Goal: Information Seeking & Learning: Learn about a topic

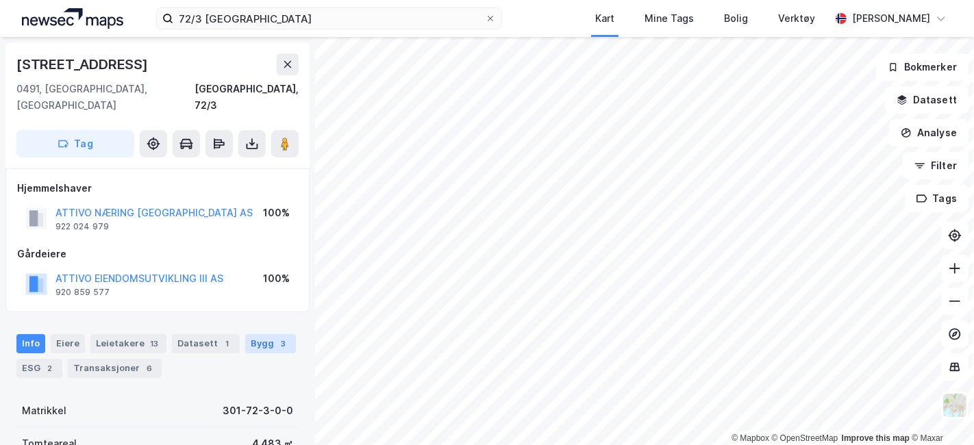
click at [255, 334] on div "Bygg 3" at bounding box center [270, 343] width 51 height 19
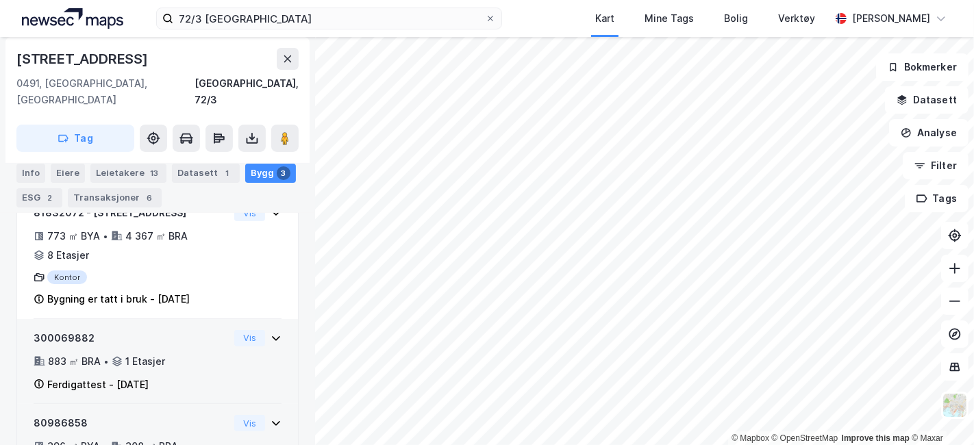
scroll to position [286, 0]
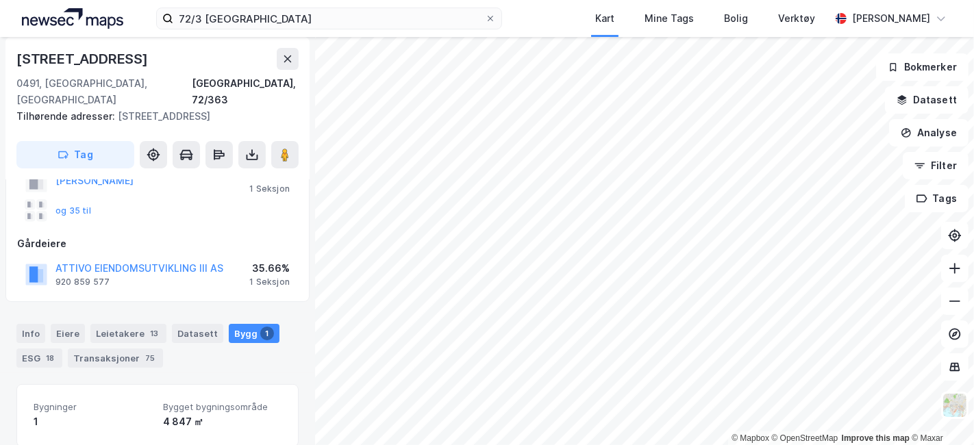
scroll to position [273, 0]
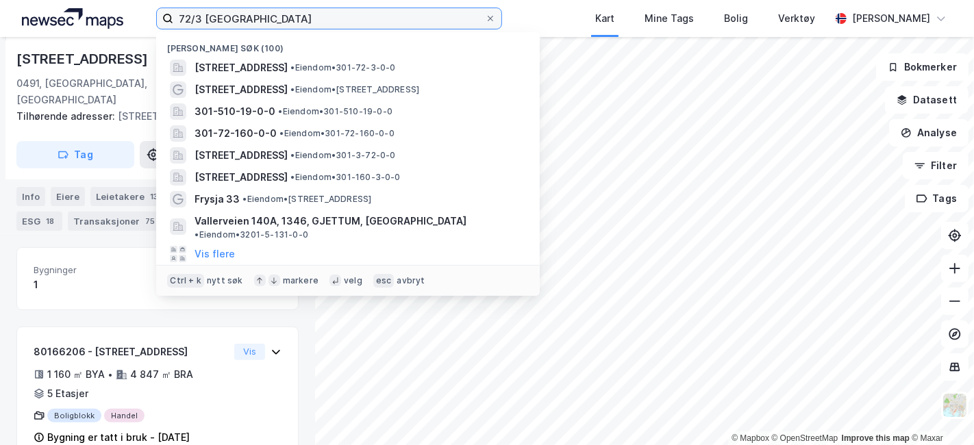
drag, startPoint x: 267, startPoint y: 18, endPoint x: 171, endPoint y: 11, distance: 96.9
click at [171, 11] on label "72/3 [GEOGRAPHIC_DATA]" at bounding box center [329, 19] width 346 height 22
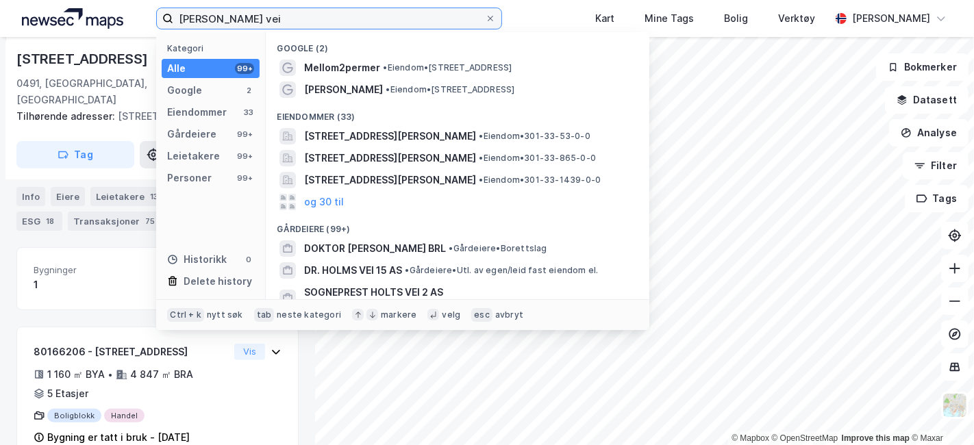
click at [186, 25] on input "[PERSON_NAME] vei" at bounding box center [329, 18] width 312 height 21
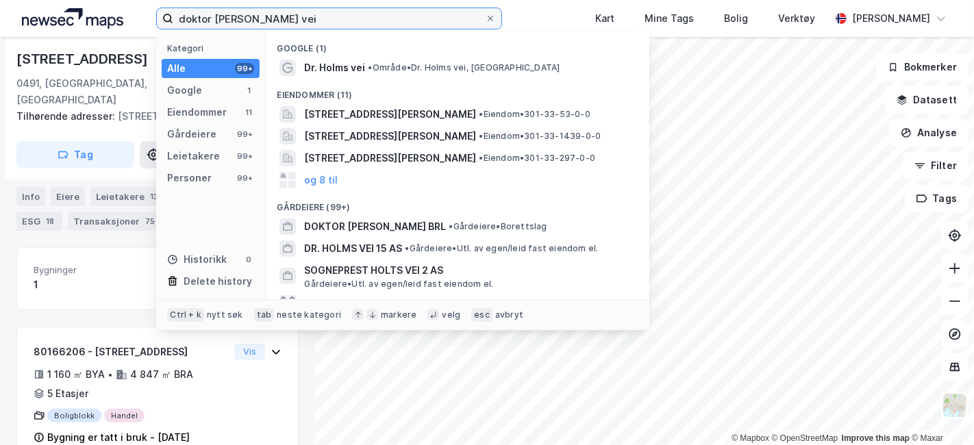
click at [274, 16] on input "doktor [PERSON_NAME] vei" at bounding box center [329, 18] width 312 height 21
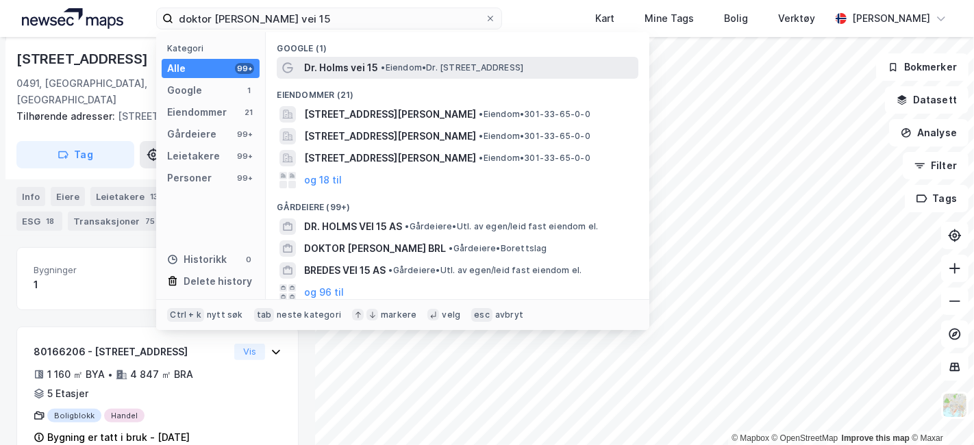
click at [325, 70] on span "Dr. Holms vei 15" at bounding box center [341, 68] width 74 height 16
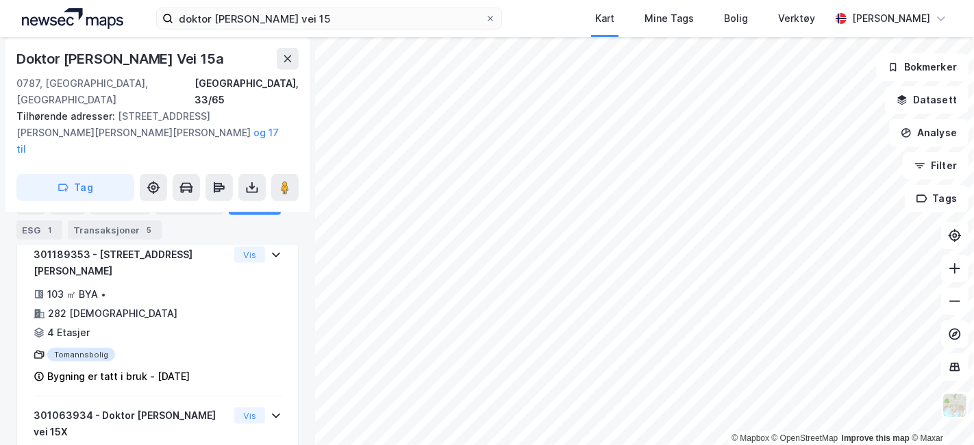
scroll to position [670, 0]
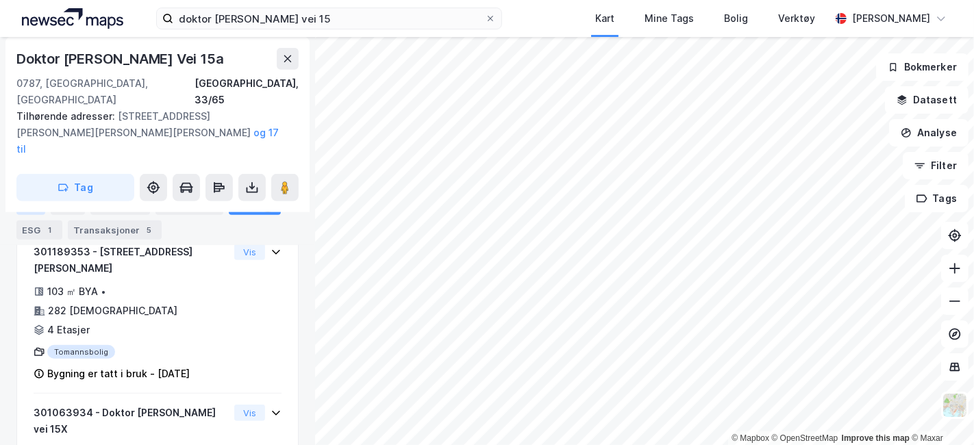
click at [21, 203] on div "Info" at bounding box center [30, 205] width 29 height 19
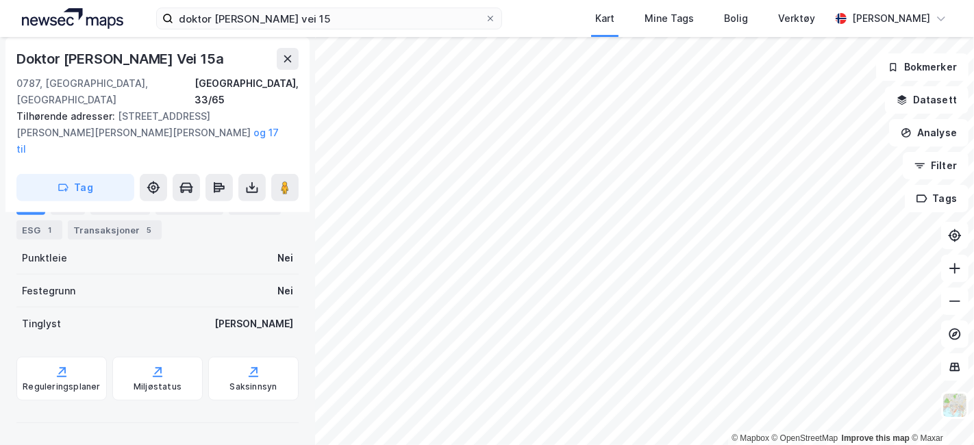
scroll to position [397, 0]
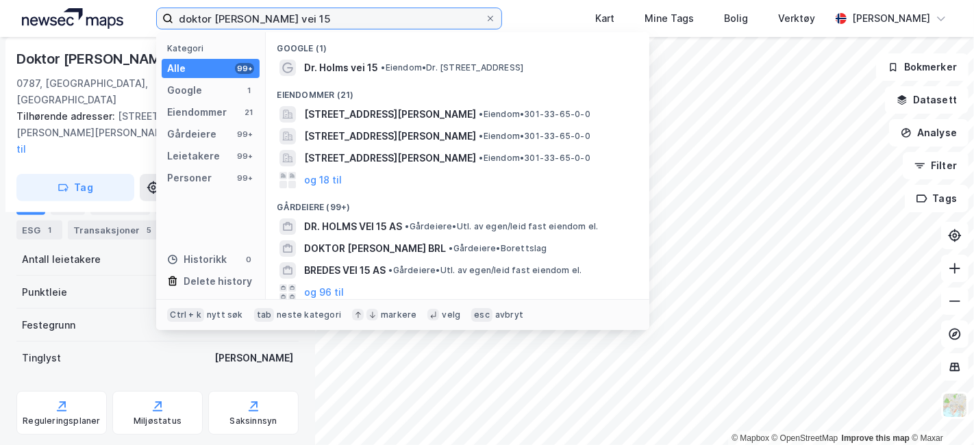
drag, startPoint x: 295, startPoint y: 18, endPoint x: 175, endPoint y: 25, distance: 120.7
click at [175, 25] on input "doktor [PERSON_NAME] vei 15" at bounding box center [329, 18] width 312 height 21
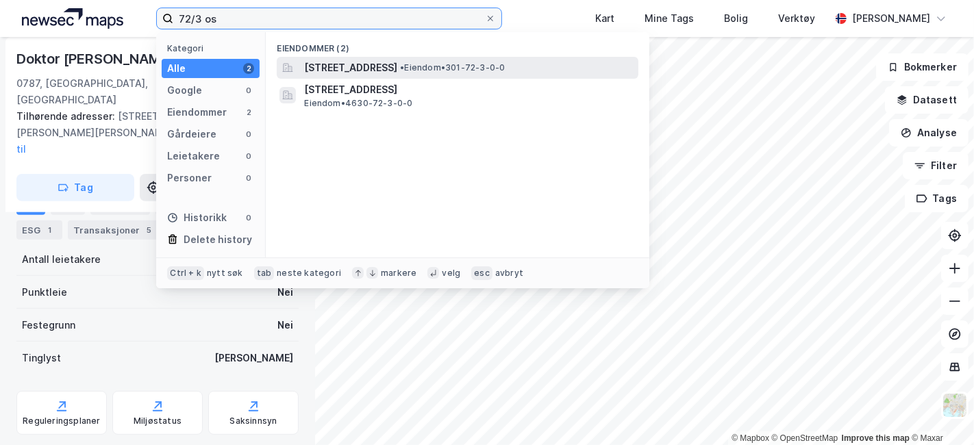
type input "72/3 os"
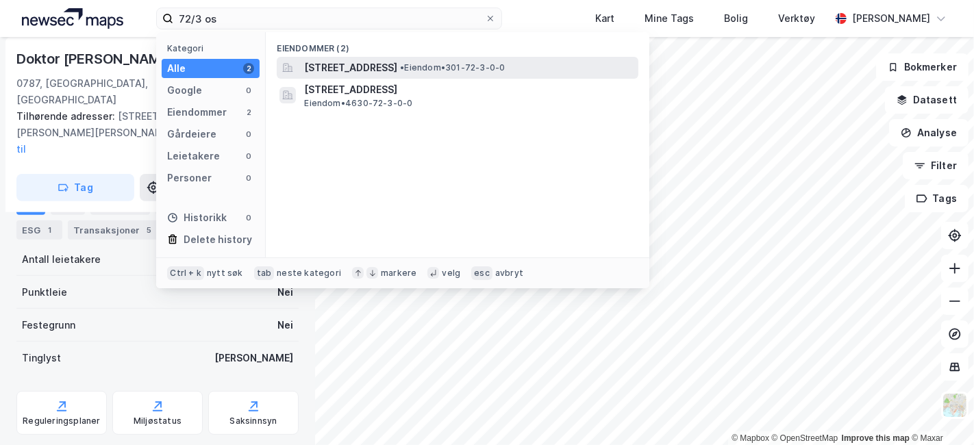
click at [342, 62] on span "[STREET_ADDRESS]" at bounding box center [350, 68] width 93 height 16
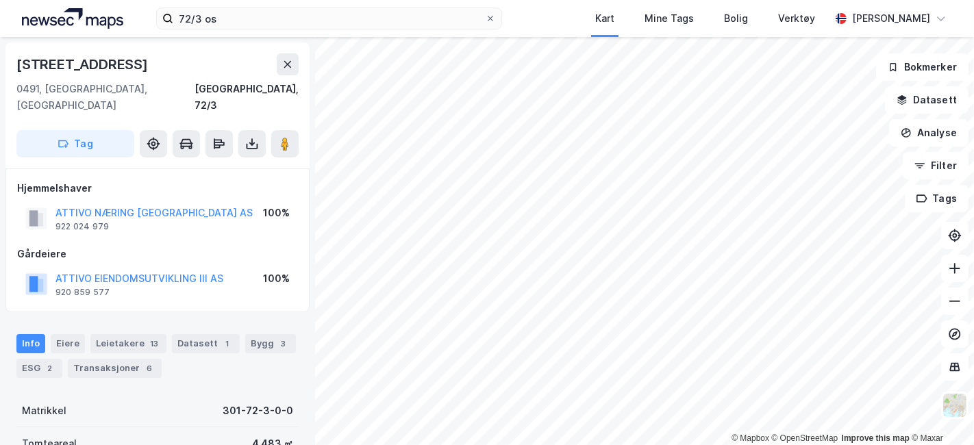
scroll to position [299, 0]
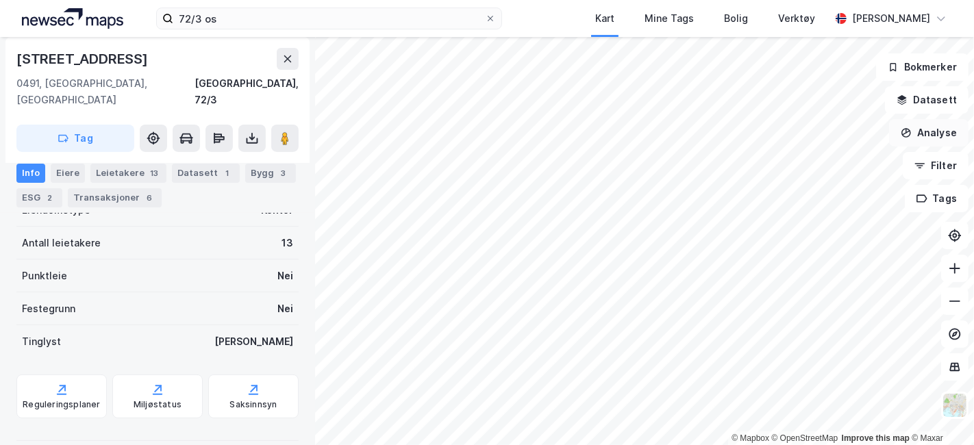
click at [927, 129] on button "Analyse" at bounding box center [928, 132] width 79 height 27
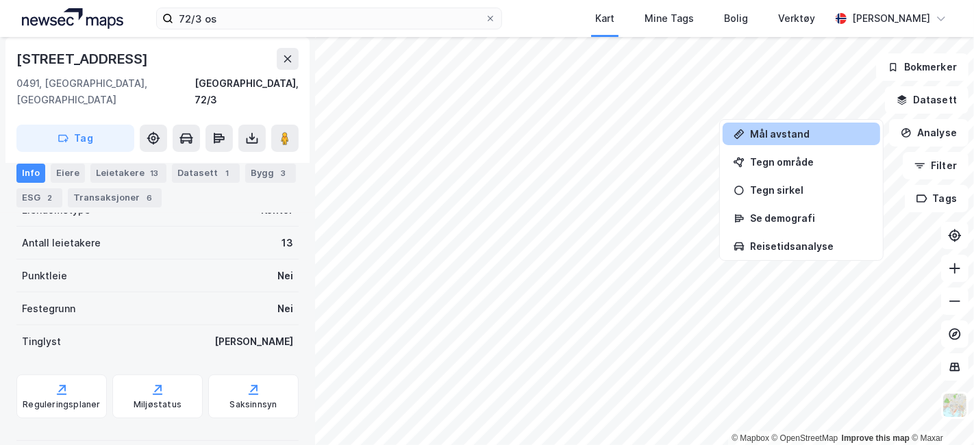
click at [798, 127] on div "Mål avstand" at bounding box center [801, 134] width 158 height 23
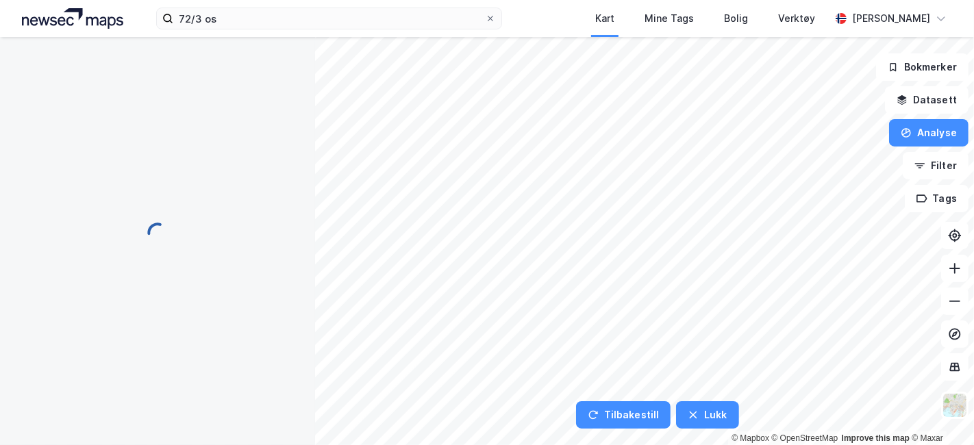
scroll to position [0, 0]
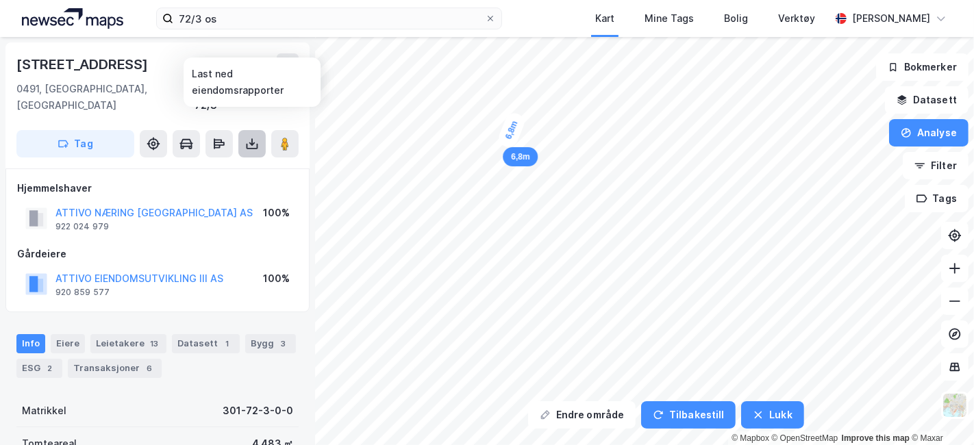
click at [250, 137] on icon at bounding box center [252, 144] width 14 height 14
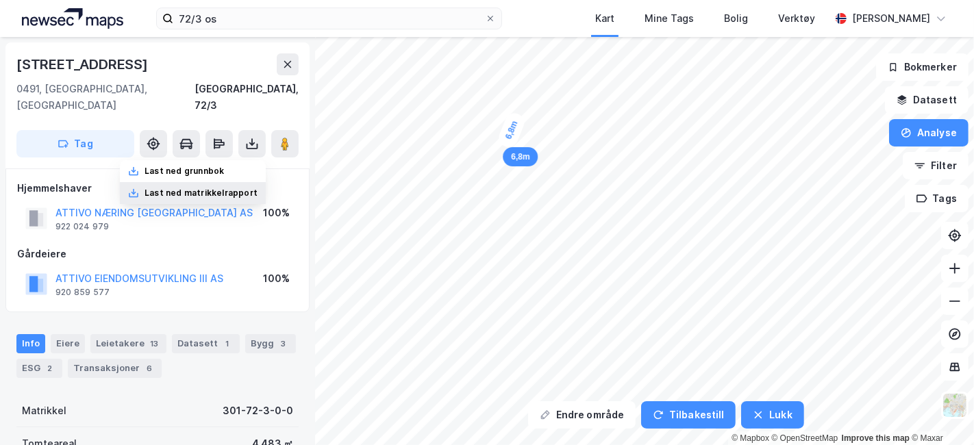
click at [217, 188] on div "Last ned matrikkelrapport" at bounding box center [200, 193] width 113 height 11
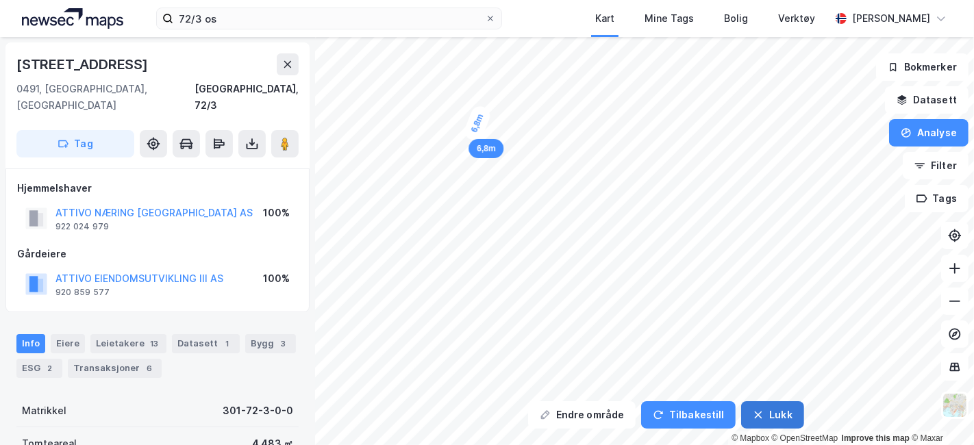
click at [763, 416] on button "Lukk" at bounding box center [772, 414] width 62 height 27
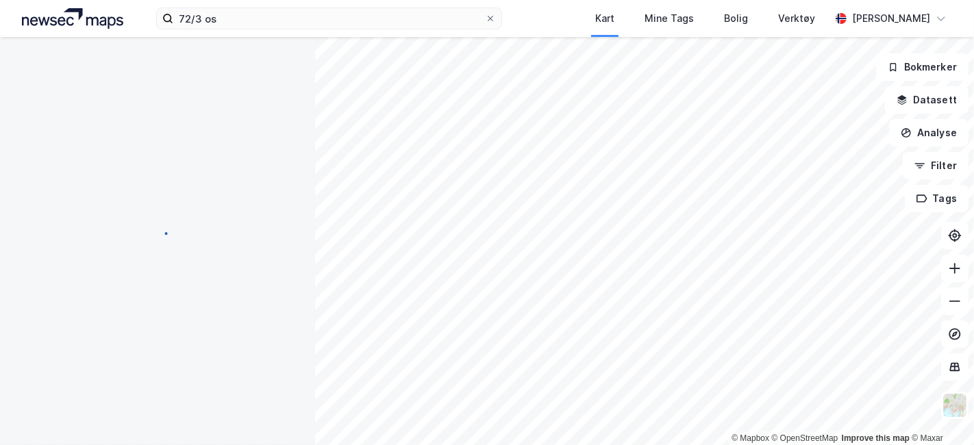
scroll to position [299, 0]
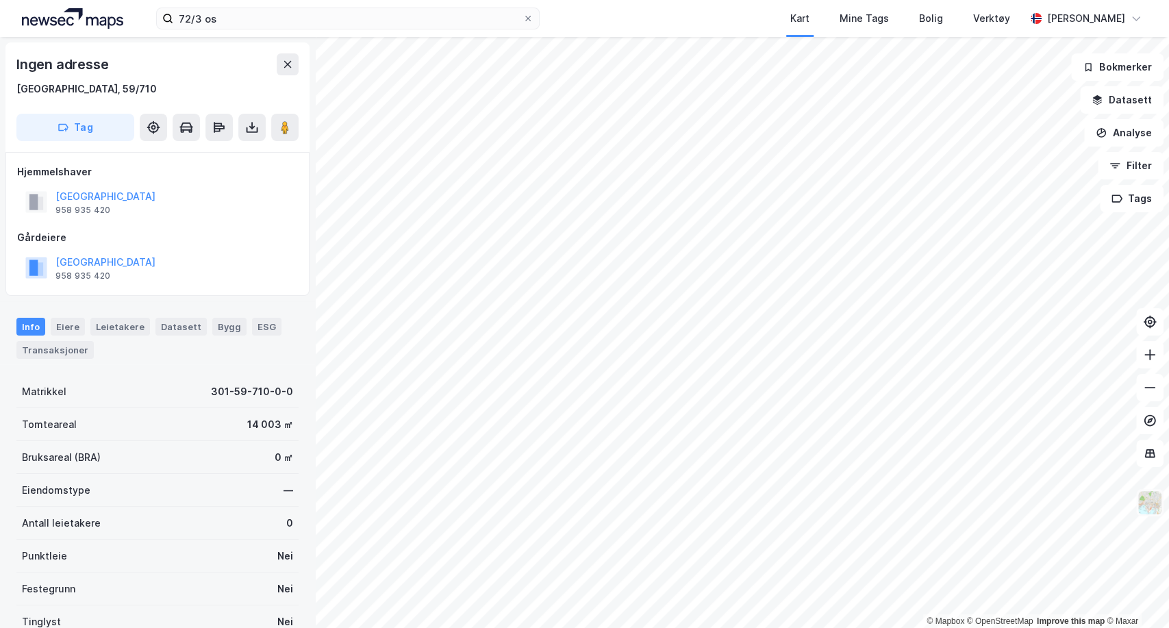
click at [973, 444] on img at bounding box center [1150, 503] width 26 height 26
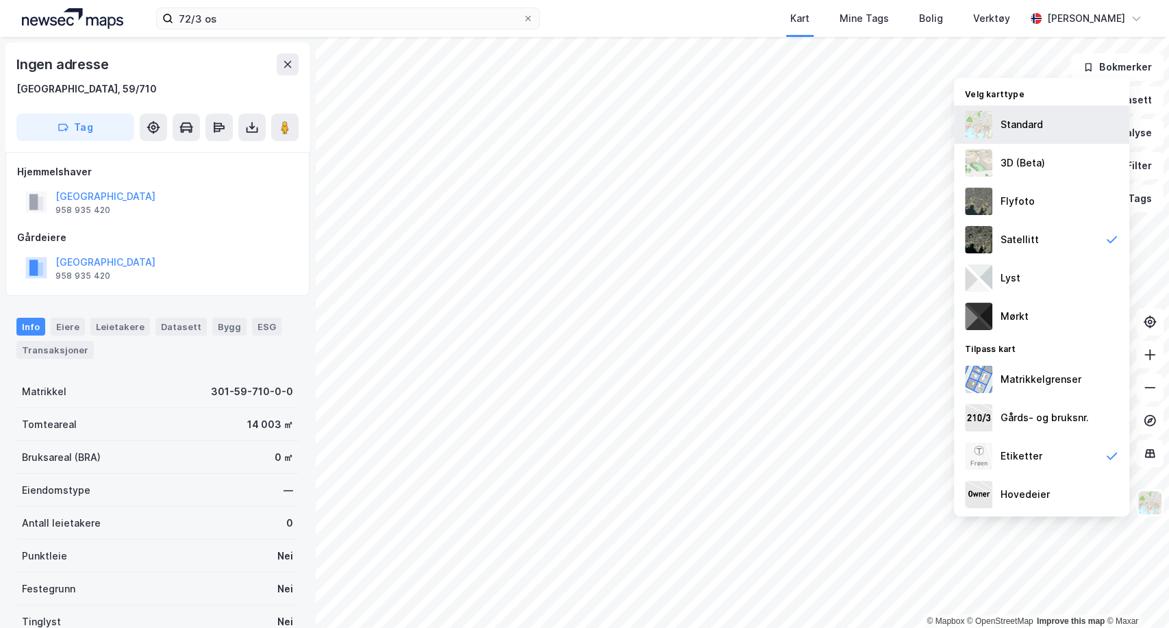
click at [973, 118] on div "Standard" at bounding box center [1022, 124] width 42 height 16
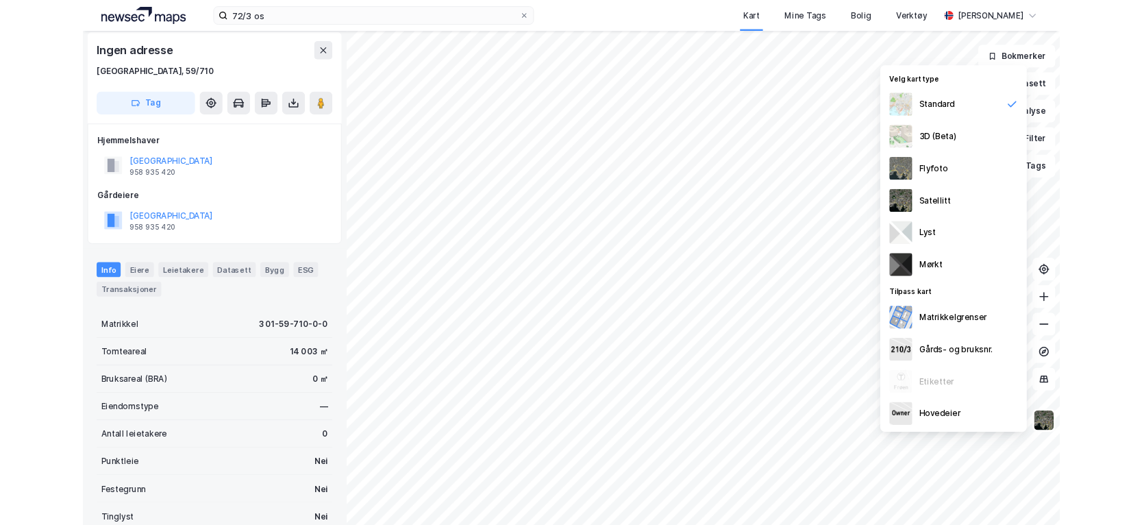
scroll to position [3, 0]
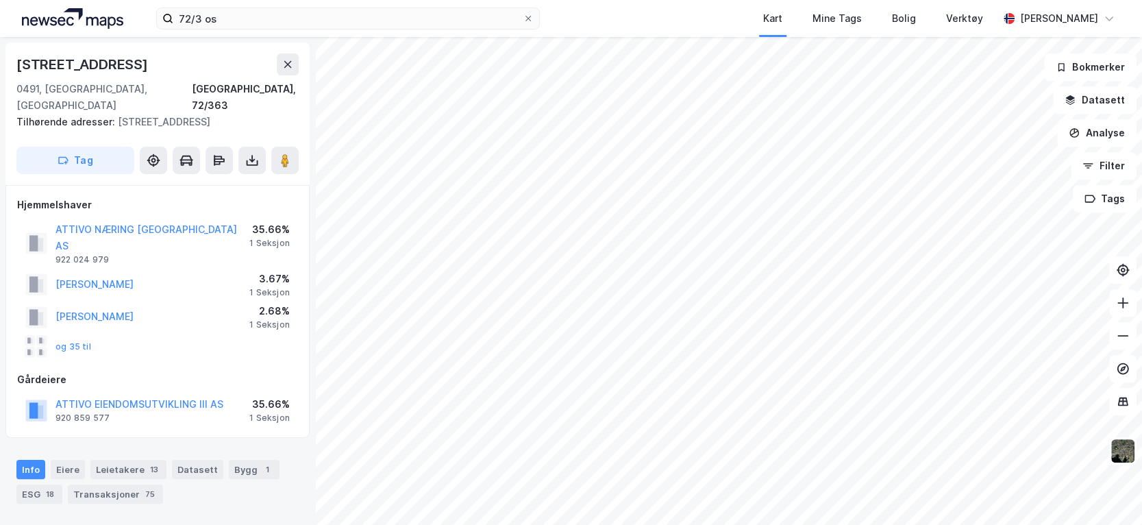
scroll to position [3, 0]
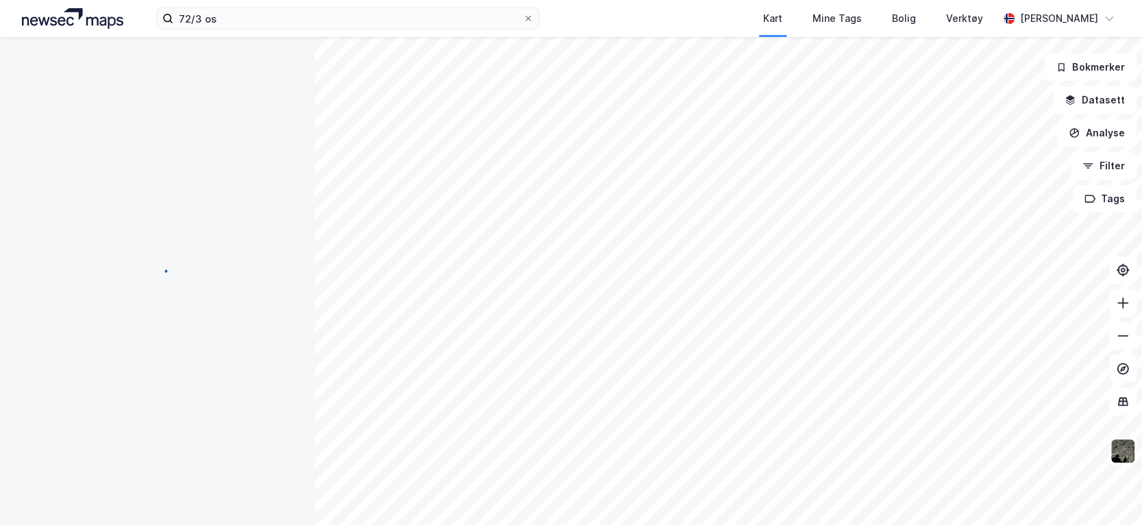
scroll to position [3, 0]
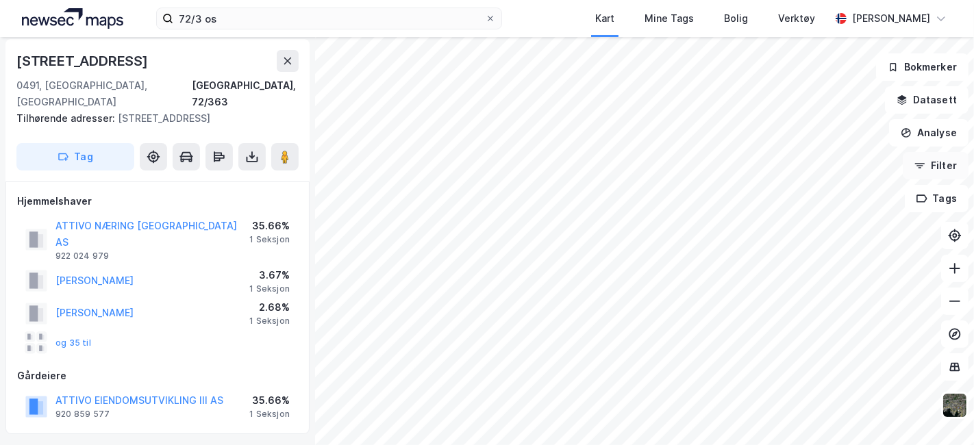
click at [937, 165] on button "Filter" at bounding box center [936, 165] width 66 height 27
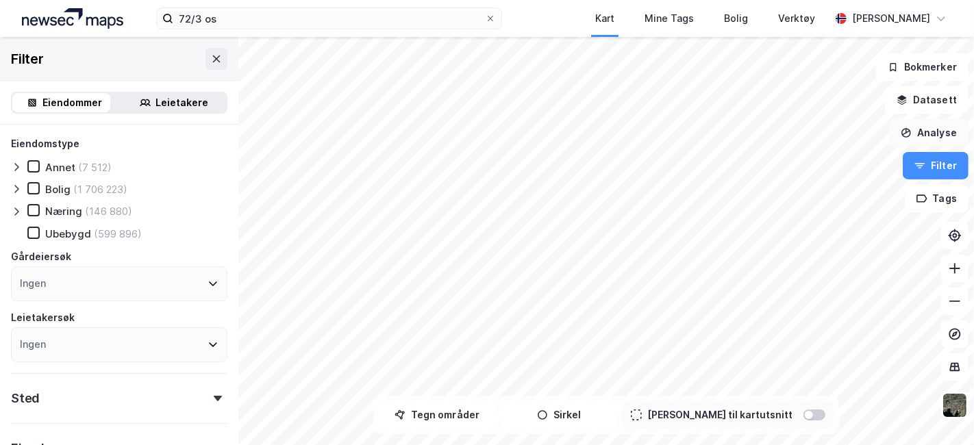
click at [933, 136] on button "Analyse" at bounding box center [928, 132] width 79 height 27
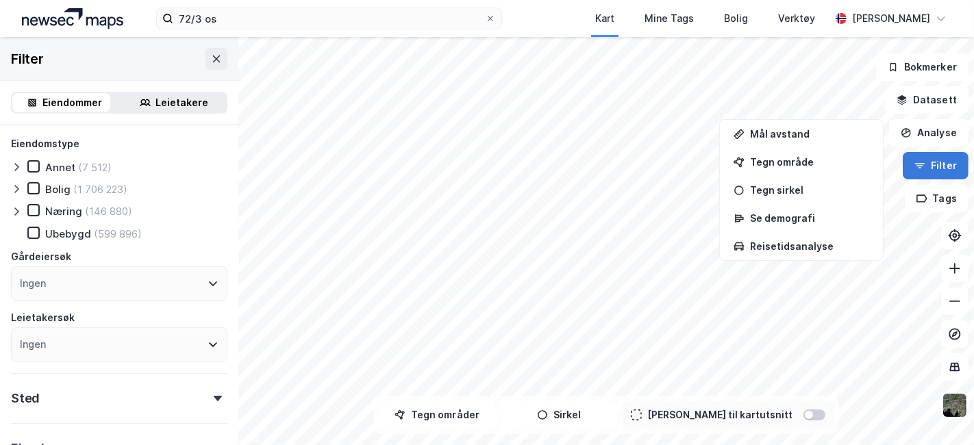
click at [931, 160] on button "Filter" at bounding box center [936, 165] width 66 height 27
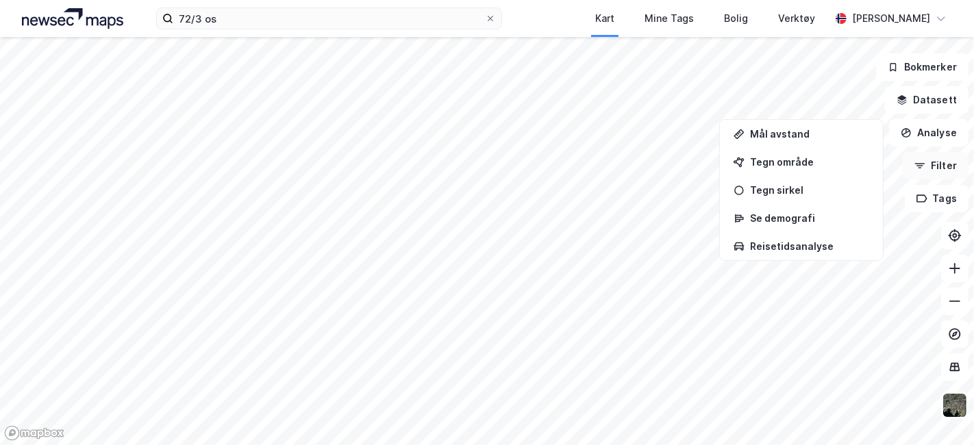
click at [931, 160] on button "Filter" at bounding box center [936, 165] width 66 height 27
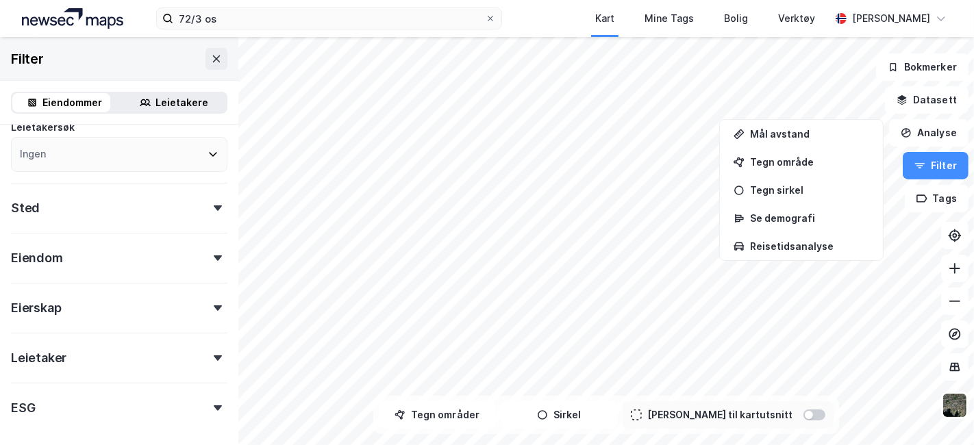
scroll to position [190, 0]
click at [214, 205] on icon at bounding box center [218, 207] width 8 height 5
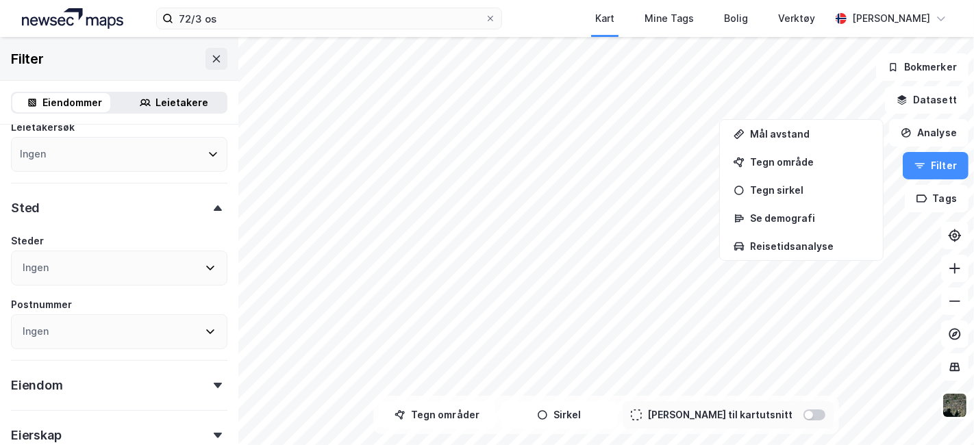
click at [214, 205] on icon at bounding box center [218, 207] width 8 height 5
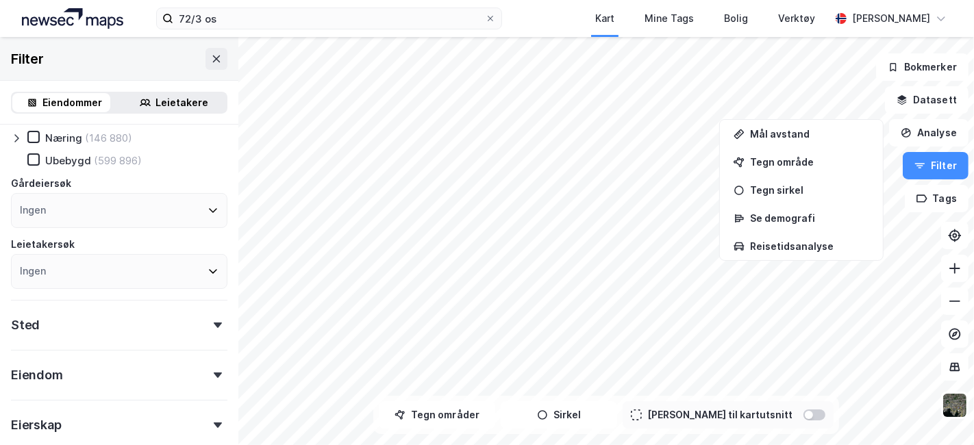
scroll to position [0, 0]
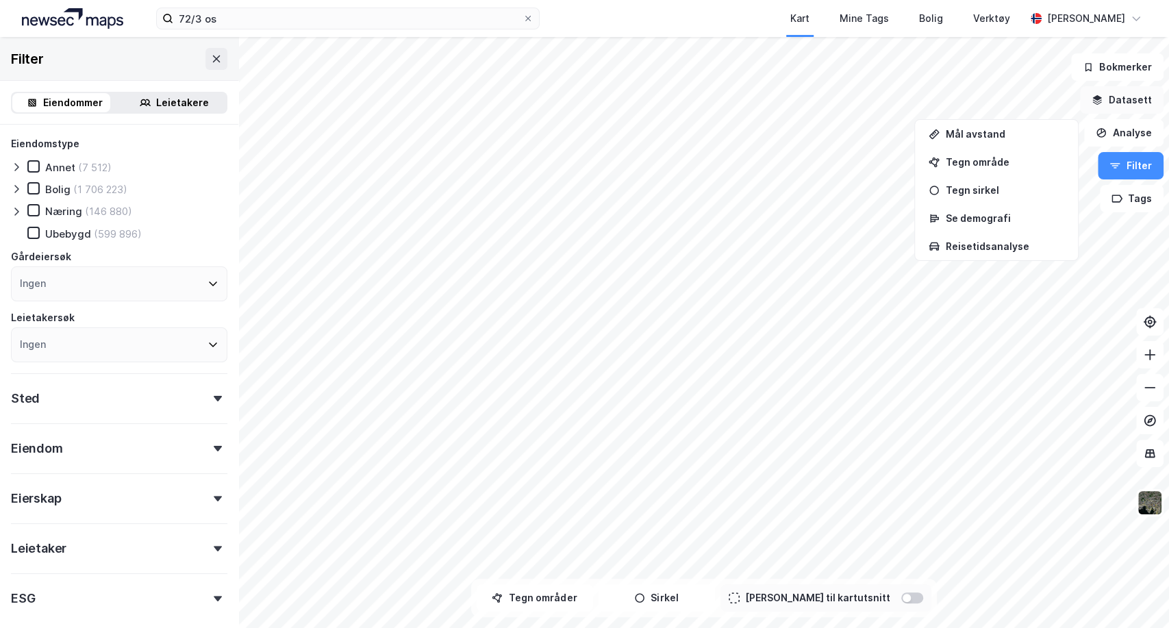
click at [973, 105] on button "Datasett" at bounding box center [1122, 99] width 84 height 27
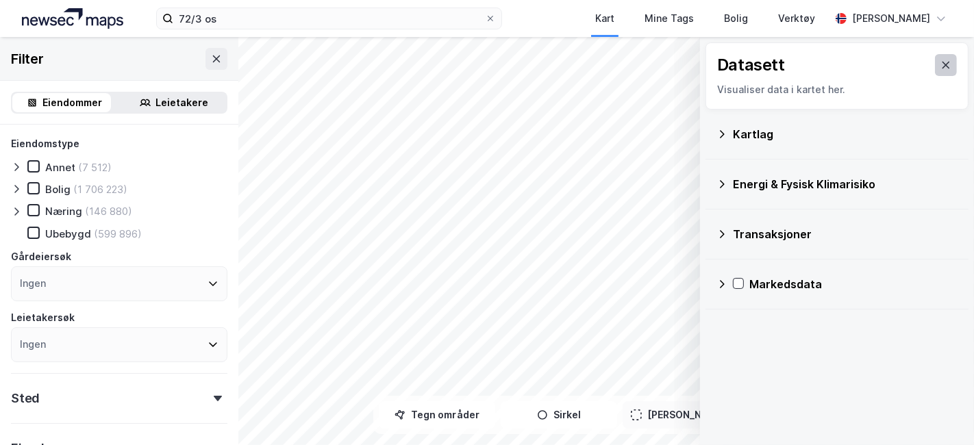
click at [940, 67] on icon at bounding box center [945, 65] width 11 height 11
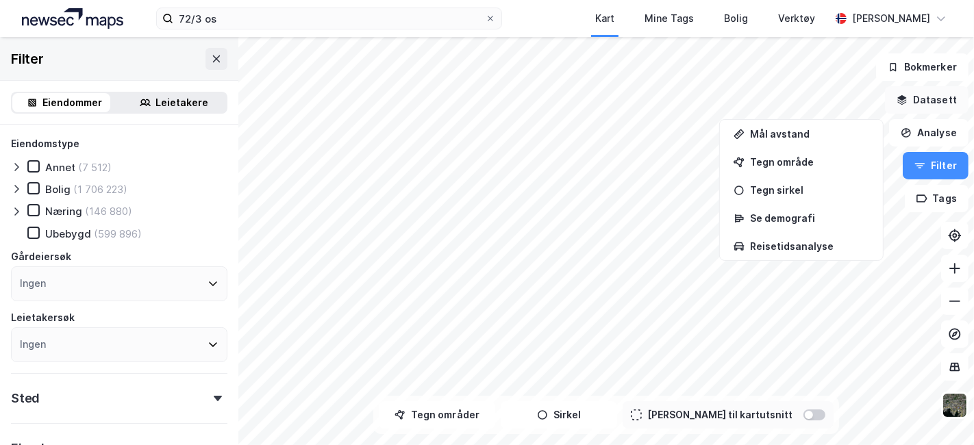
click at [925, 94] on button "Datasett" at bounding box center [927, 99] width 84 height 27
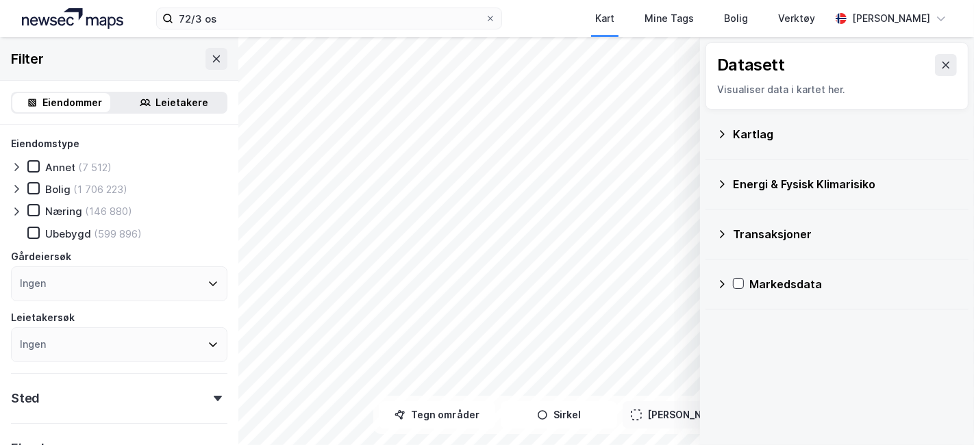
click at [722, 136] on icon at bounding box center [721, 134] width 11 height 11
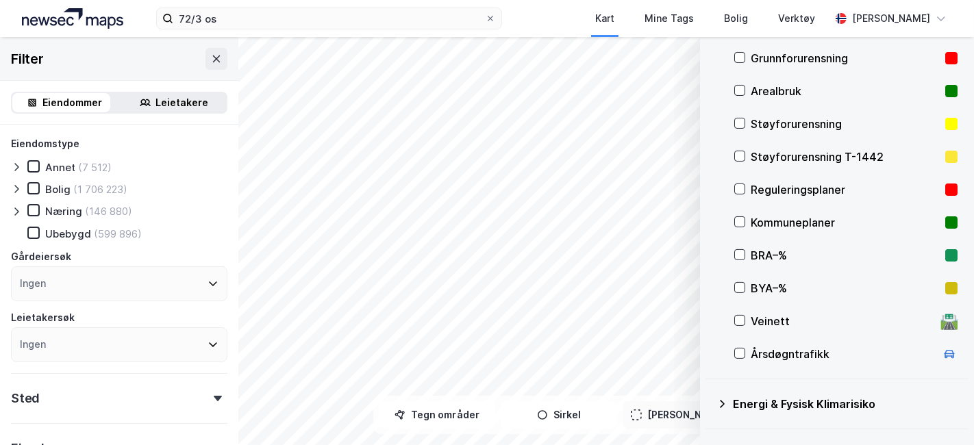
scroll to position [182, 0]
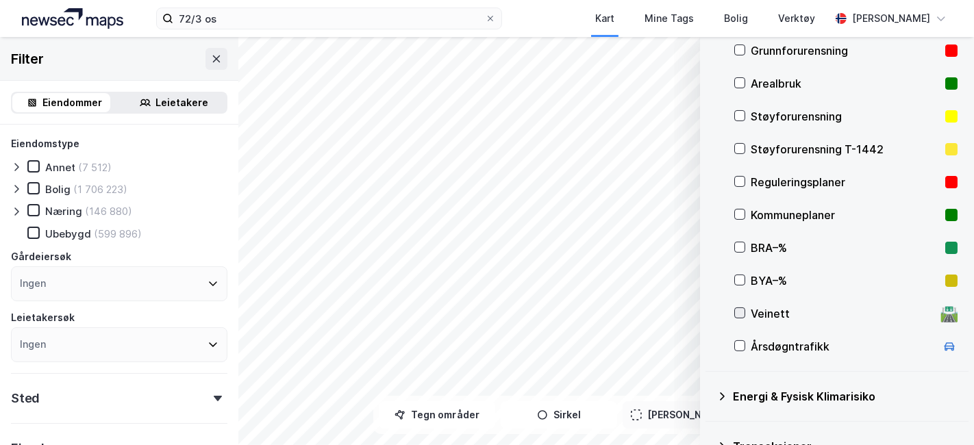
click at [740, 314] on icon at bounding box center [740, 313] width 8 height 5
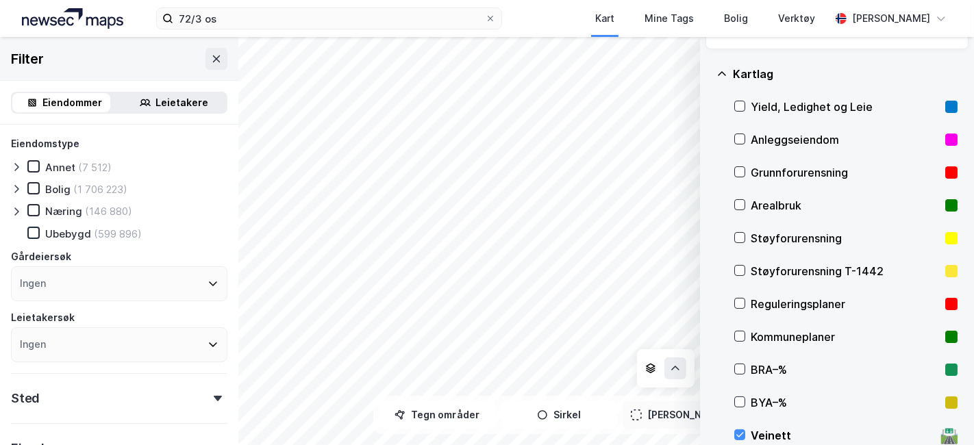
scroll to position [0, 0]
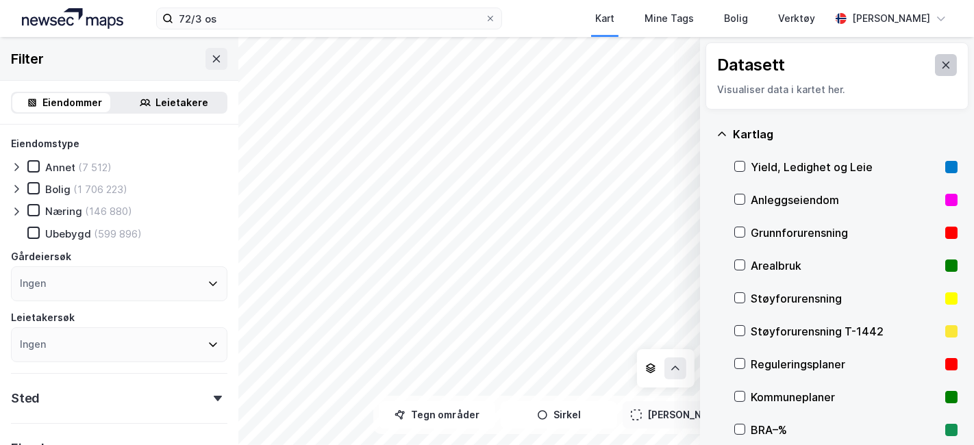
click at [942, 67] on icon at bounding box center [946, 65] width 8 height 7
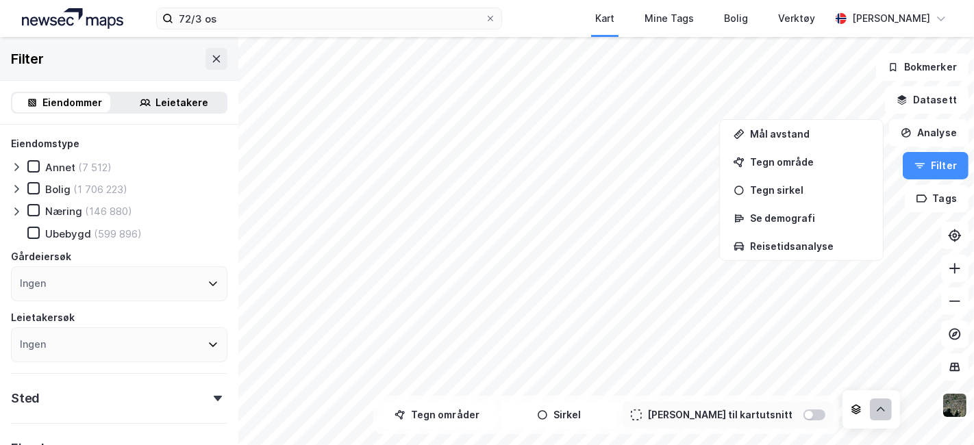
click at [879, 417] on button at bounding box center [881, 410] width 22 height 22
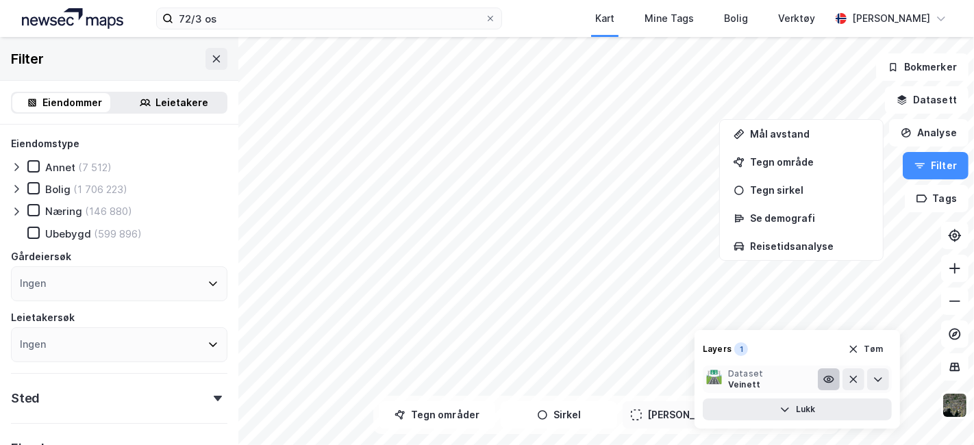
click at [829, 381] on icon at bounding box center [828, 379] width 3 height 3
click at [829, 381] on icon at bounding box center [828, 379] width 11 height 11
click at [879, 375] on icon at bounding box center [877, 379] width 11 height 11
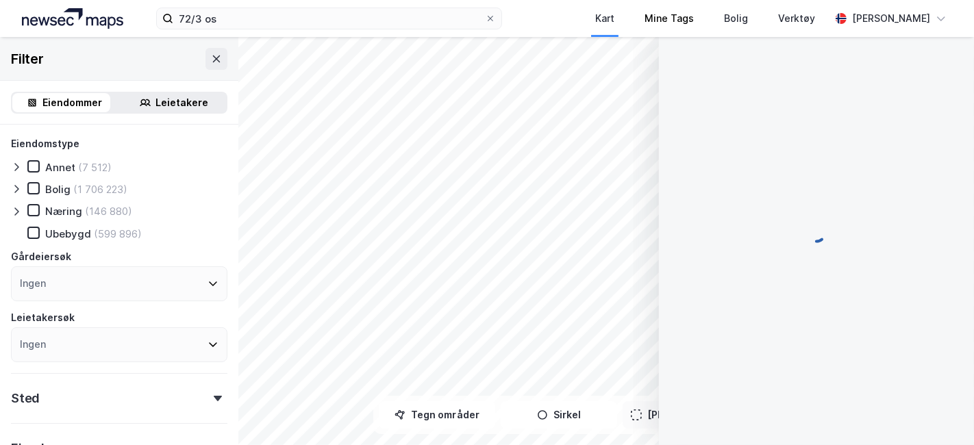
scroll to position [3, 0]
